Goal: Navigation & Orientation: Go to known website

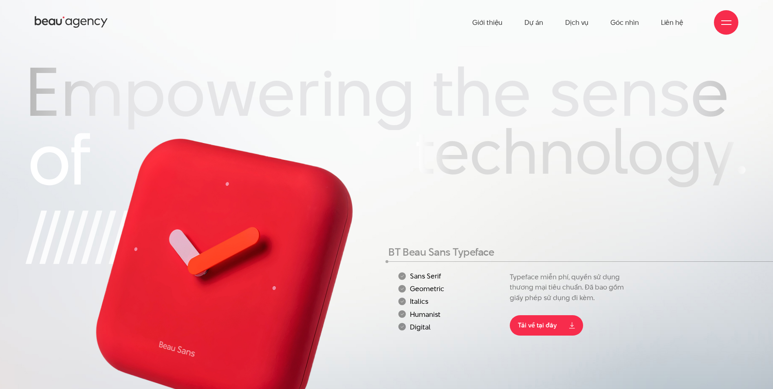
click at [525, 24] on ul "Giới thiệu Dự án Dịch vụ Góc nhìn Liên hệ" at bounding box center [577, 22] width 211 height 45
click at [530, 22] on link "Dự án" at bounding box center [533, 22] width 19 height 45
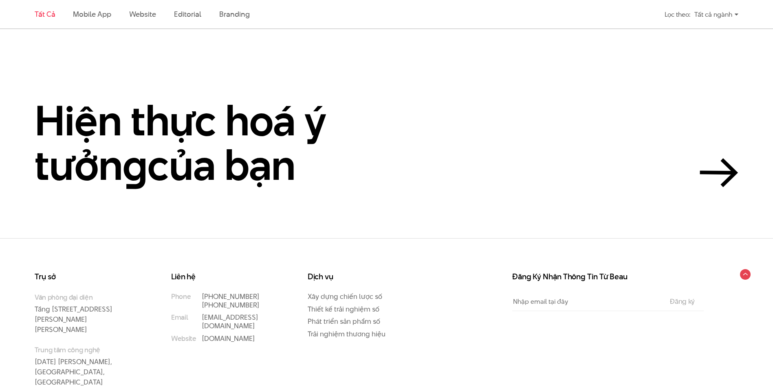
scroll to position [2300, 0]
